Goal: Information Seeking & Learning: Learn about a topic

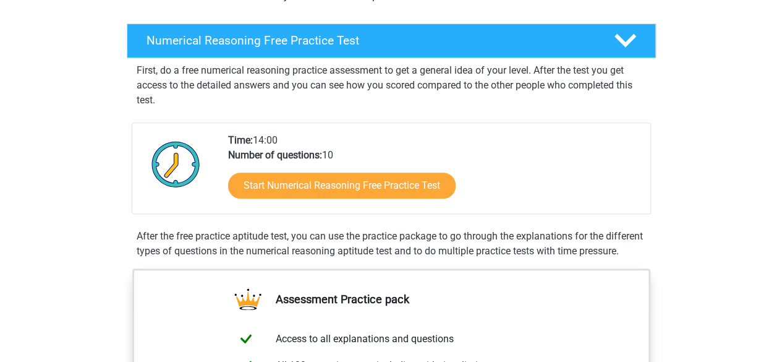
scroll to position [181, 0]
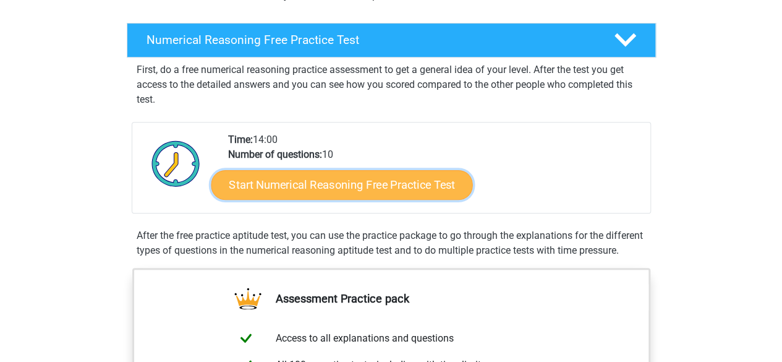
click at [356, 189] on link "Start Numerical Reasoning Free Practice Test" at bounding box center [342, 184] width 262 height 30
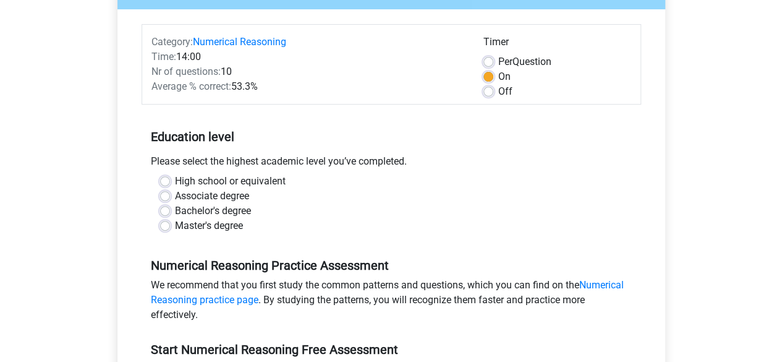
scroll to position [137, 0]
click at [211, 179] on label "High school or equivalent" at bounding box center [230, 180] width 111 height 15
click at [170, 179] on input "High school or equivalent" at bounding box center [165, 179] width 10 height 12
radio input "true"
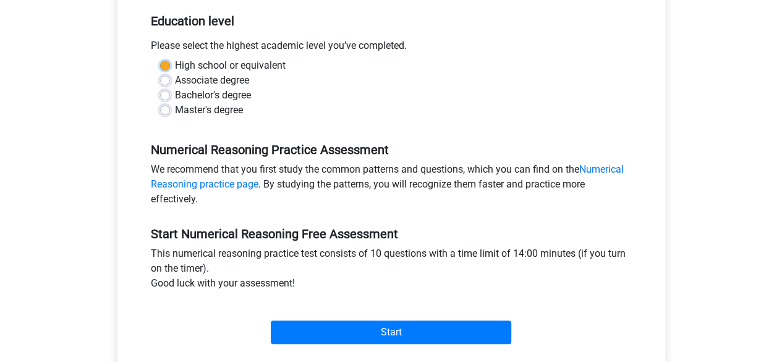
scroll to position [250, 0]
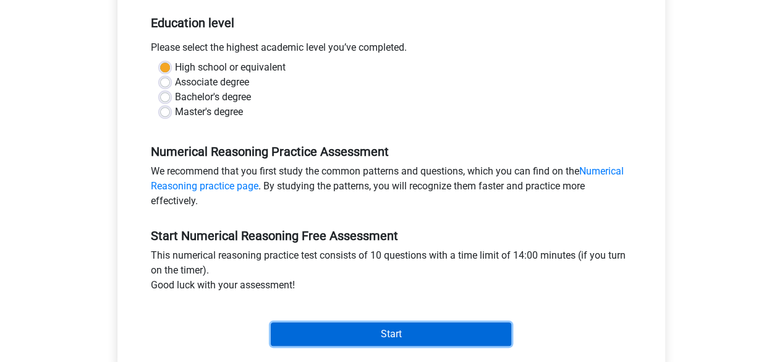
click at [378, 328] on input "Start" at bounding box center [391, 333] width 240 height 23
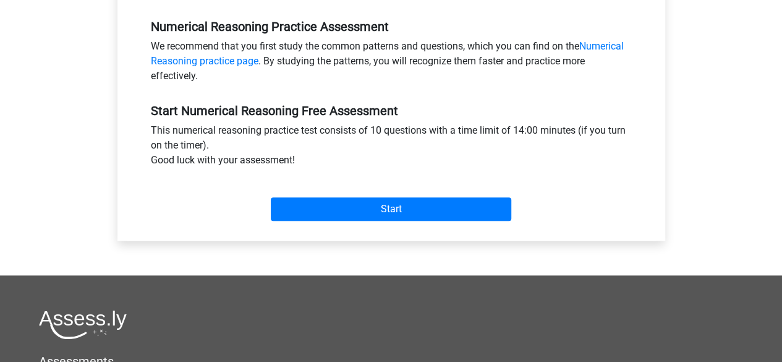
scroll to position [376, 0]
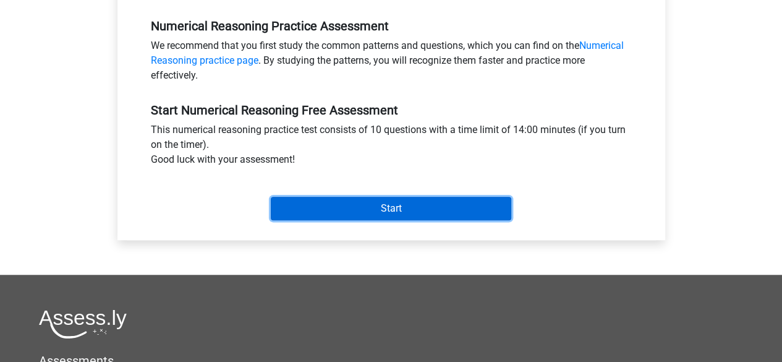
click at [319, 216] on input "Start" at bounding box center [391, 208] width 240 height 23
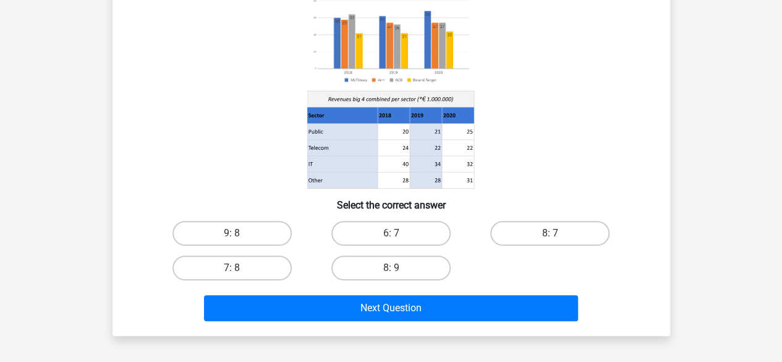
scroll to position [131, 0]
